Goal: Information Seeking & Learning: Learn about a topic

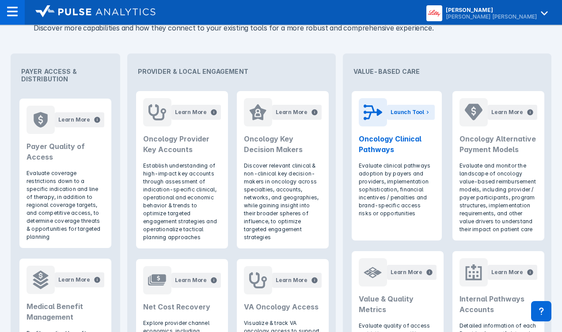
scroll to position [365, 0]
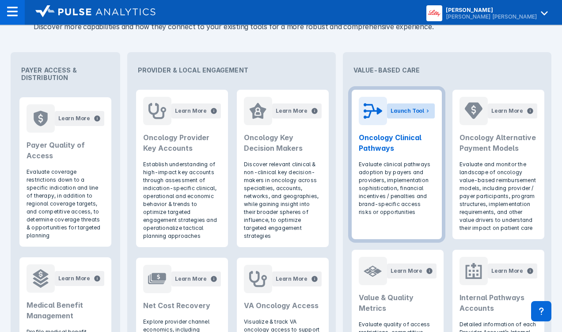
click at [396, 107] on div "Launch Tool" at bounding box center [408, 111] width 34 height 8
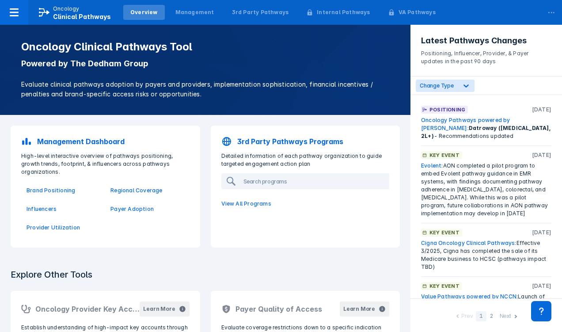
click at [266, 145] on p "3rd Party Pathways Programs" at bounding box center [290, 141] width 106 height 11
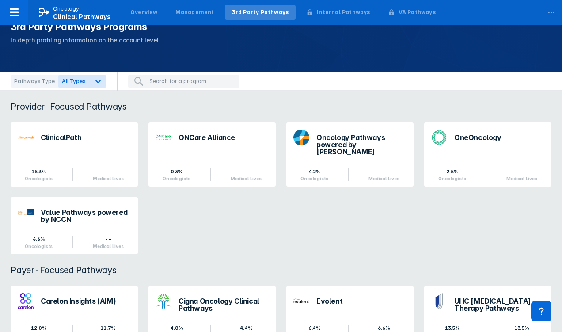
scroll to position [57, 0]
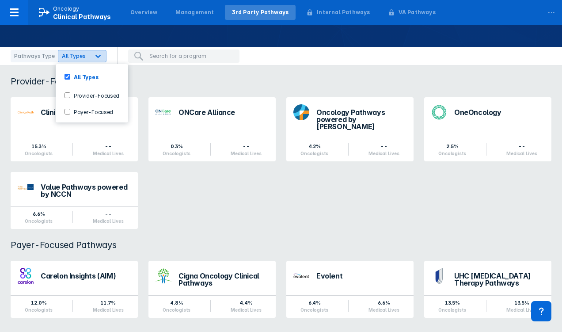
click at [90, 59] on div at bounding box center [98, 56] width 16 height 16
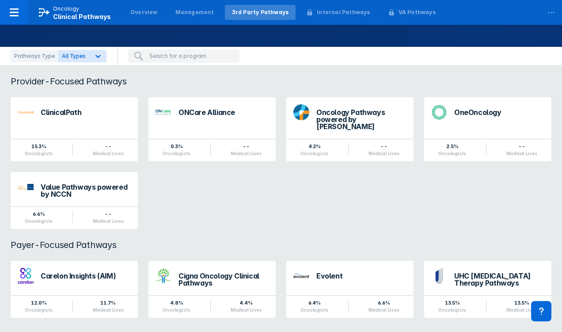
click at [160, 60] on input "search" at bounding box center [191, 56] width 85 height 8
click at [154, 13] on div "Overview" at bounding box center [144, 12] width 42 height 15
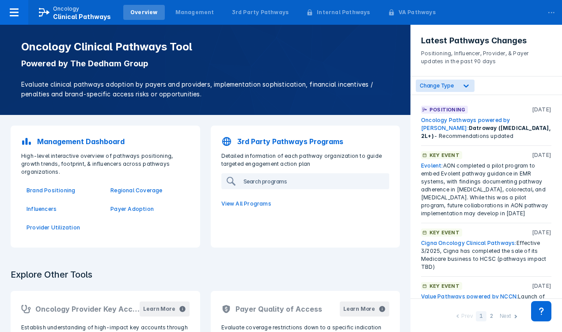
click at [257, 186] on input "search" at bounding box center [314, 181] width 149 height 14
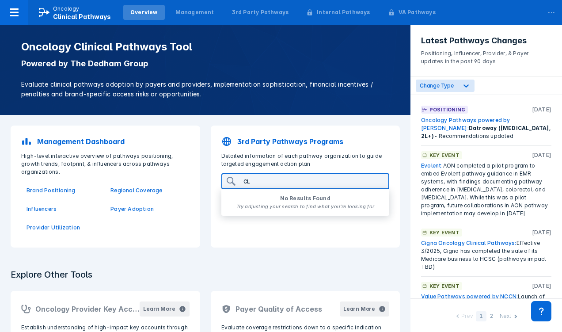
type input "C"
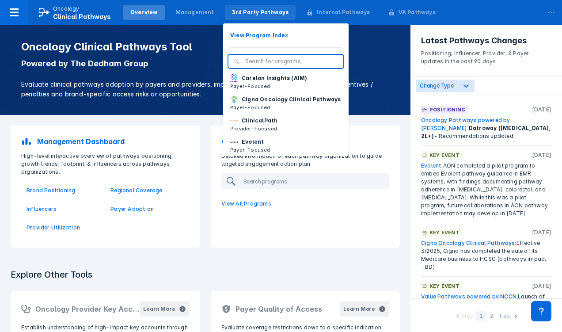
click at [236, 10] on div "3rd Party Pathways" at bounding box center [260, 12] width 57 height 8
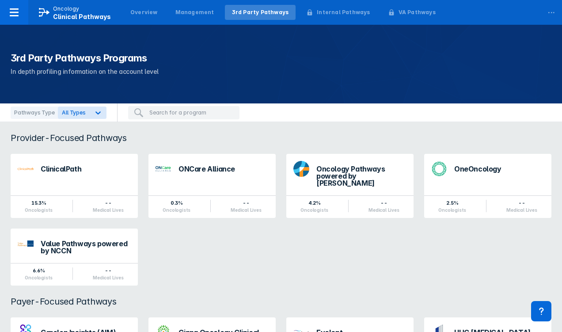
click at [179, 114] on input "search" at bounding box center [191, 113] width 85 height 8
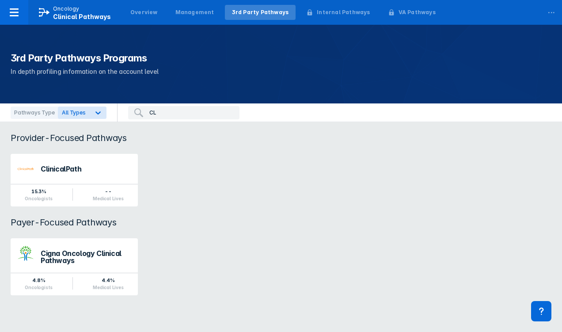
type input "C"
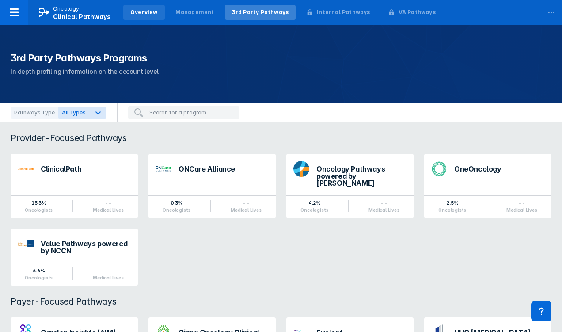
click at [143, 14] on div "Overview" at bounding box center [143, 12] width 27 height 8
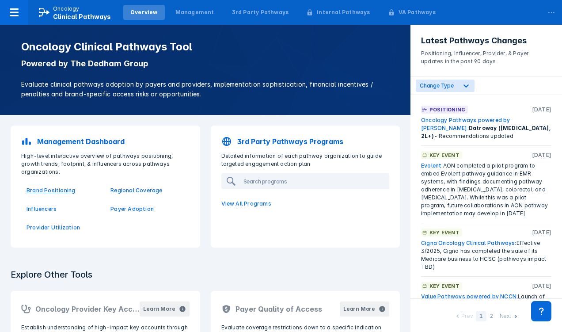
click at [49, 186] on p "Brand Positioning" at bounding box center [63, 190] width 73 height 8
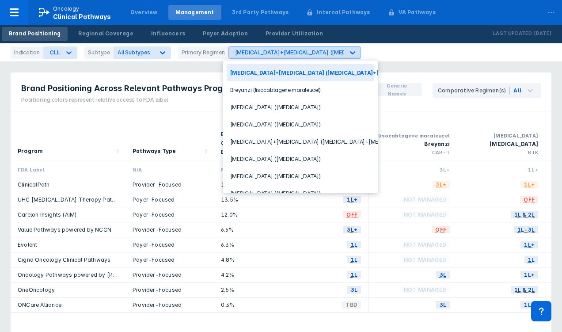
click at [253, 47] on div "[MEDICAL_DATA]+[MEDICAL_DATA] ([MEDICAL_DATA]+[MEDICAL_DATA])" at bounding box center [286, 52] width 115 height 11
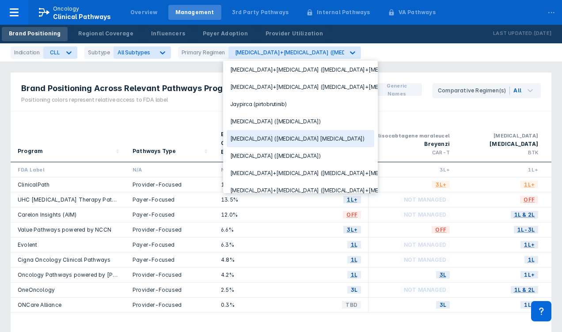
scroll to position [145, 0]
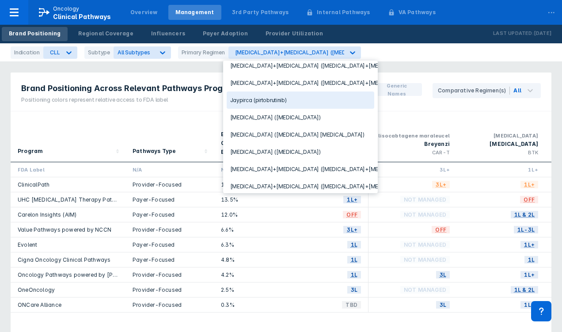
click at [262, 101] on div "Jaypirca (pirtobrutinib)" at bounding box center [301, 99] width 148 height 17
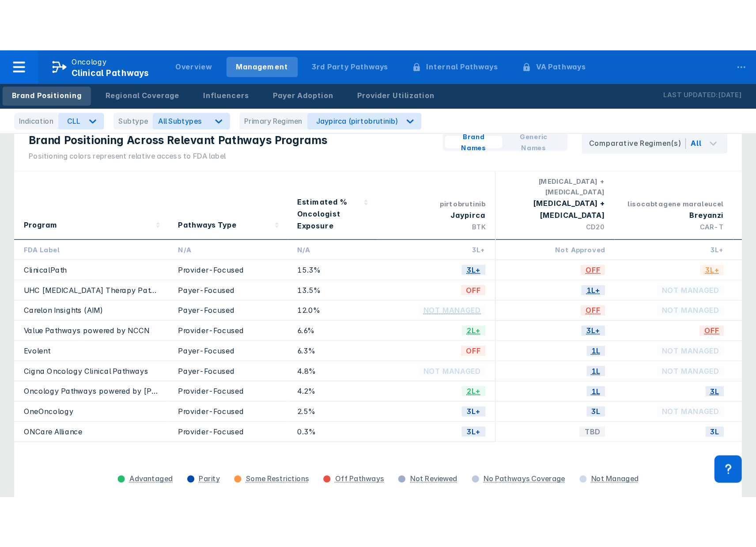
scroll to position [23, 0]
